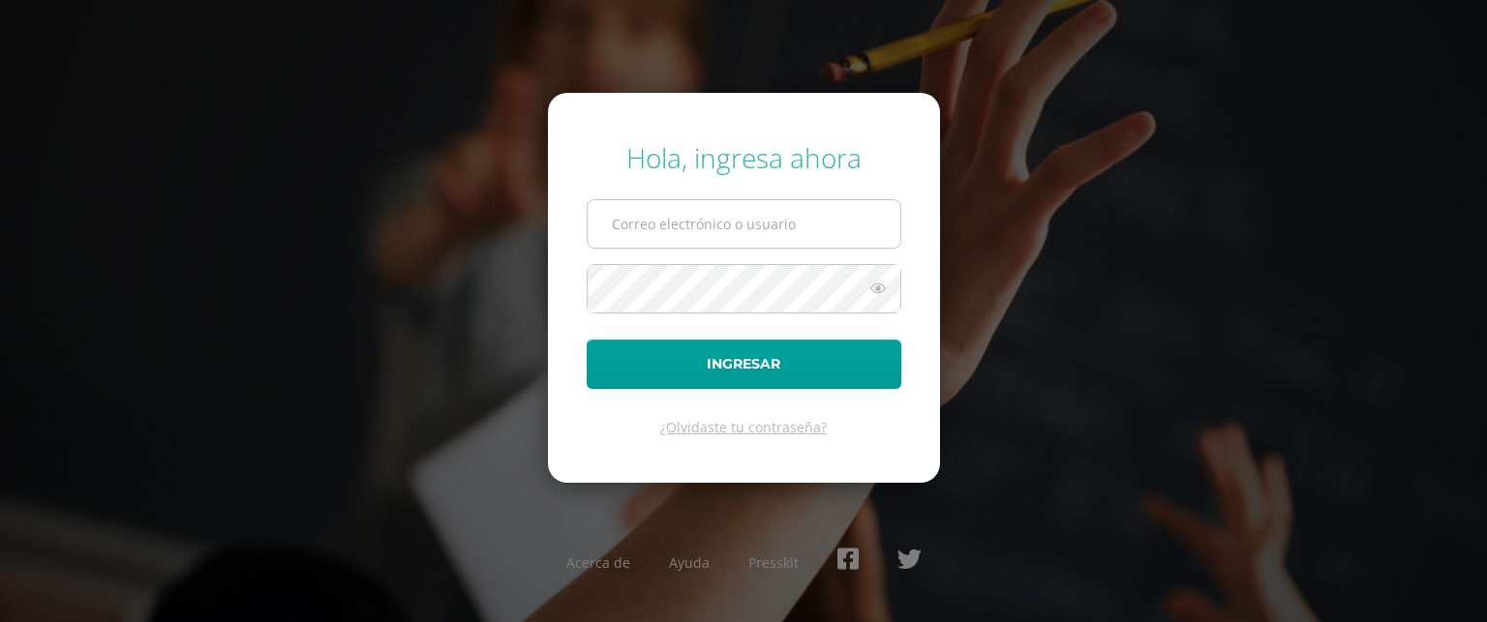
click at [674, 231] on input "text" at bounding box center [744, 223] width 313 height 47
type input "733@laestrella.edu.gt"
click at [879, 286] on icon at bounding box center [877, 288] width 25 height 23
click at [587, 340] on button "Ingresar" at bounding box center [744, 364] width 315 height 49
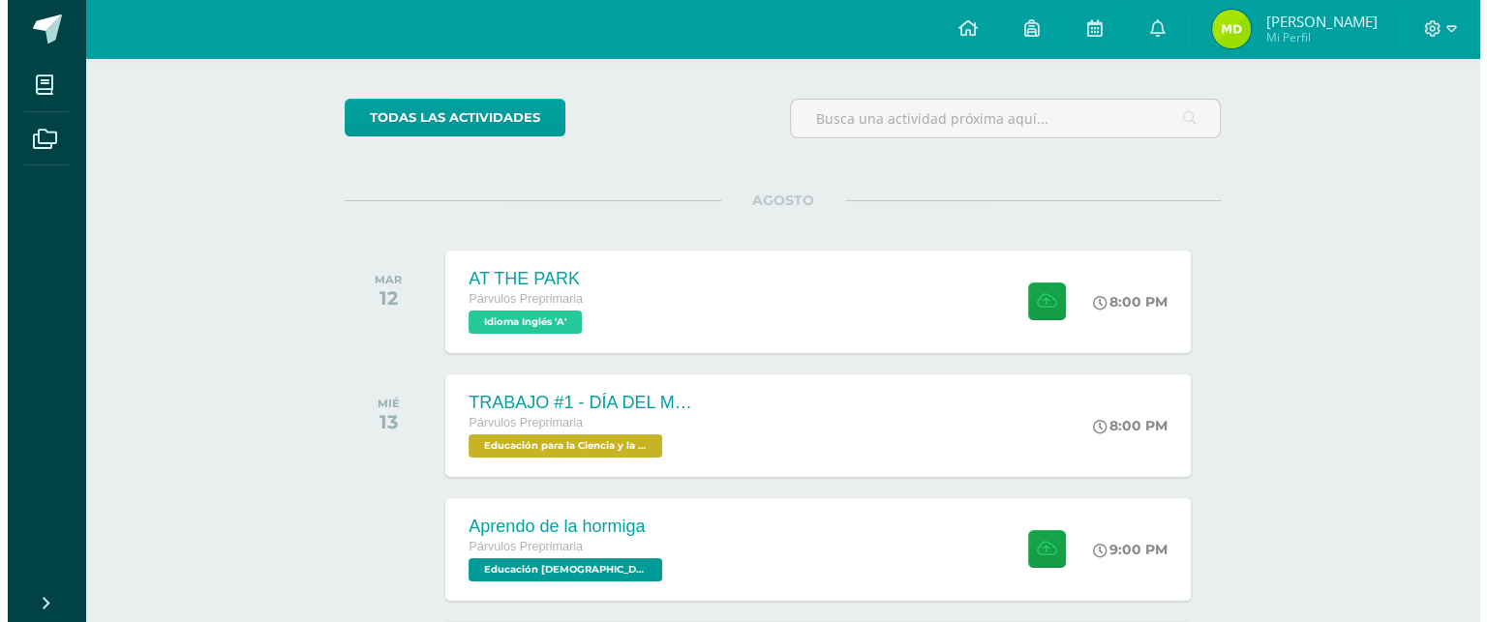
scroll to position [154, 0]
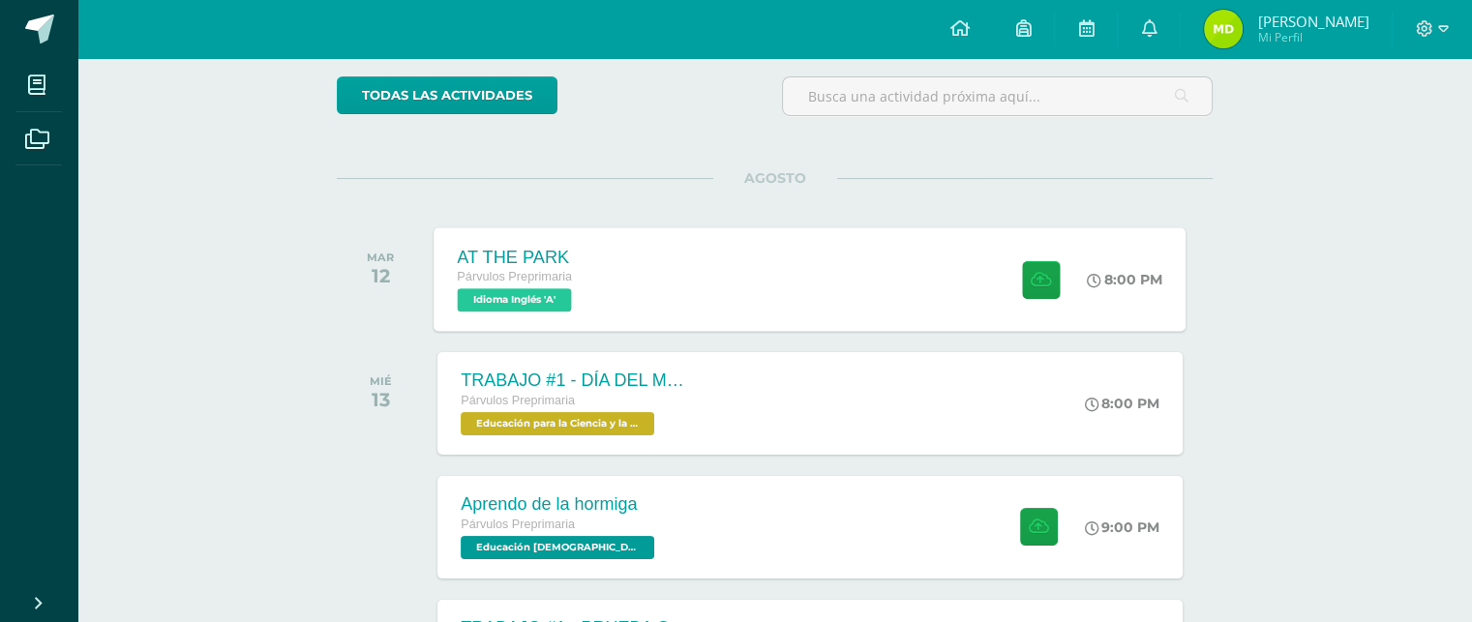
click at [805, 249] on div "AT THE PARK Párvulos Preprimaria Idioma Inglés 'A' 8:00 PM AT THE PARK Idioma I…" at bounding box center [811, 279] width 752 height 104
